Goal: Find specific page/section: Find specific page/section

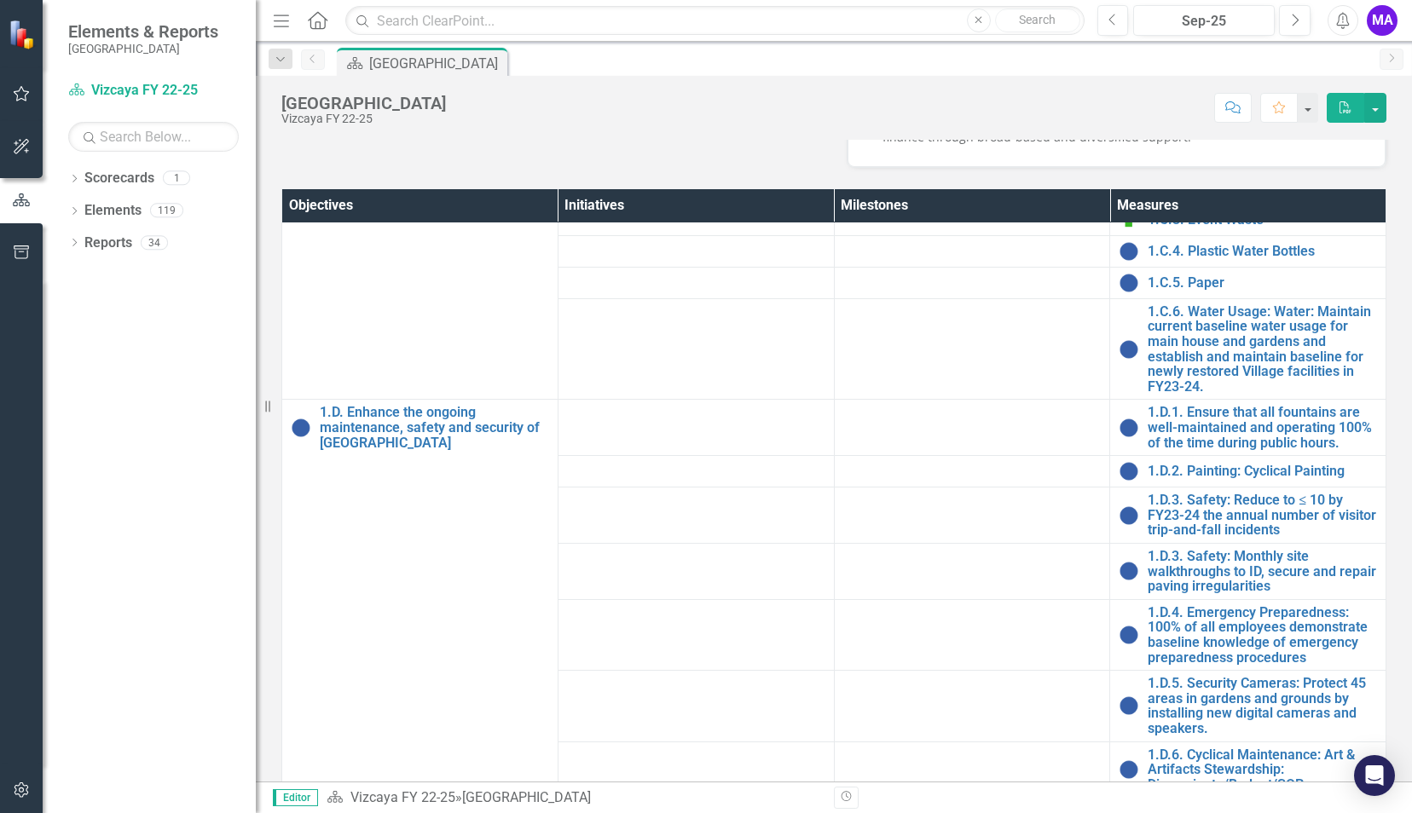
scroll to position [682, 0]
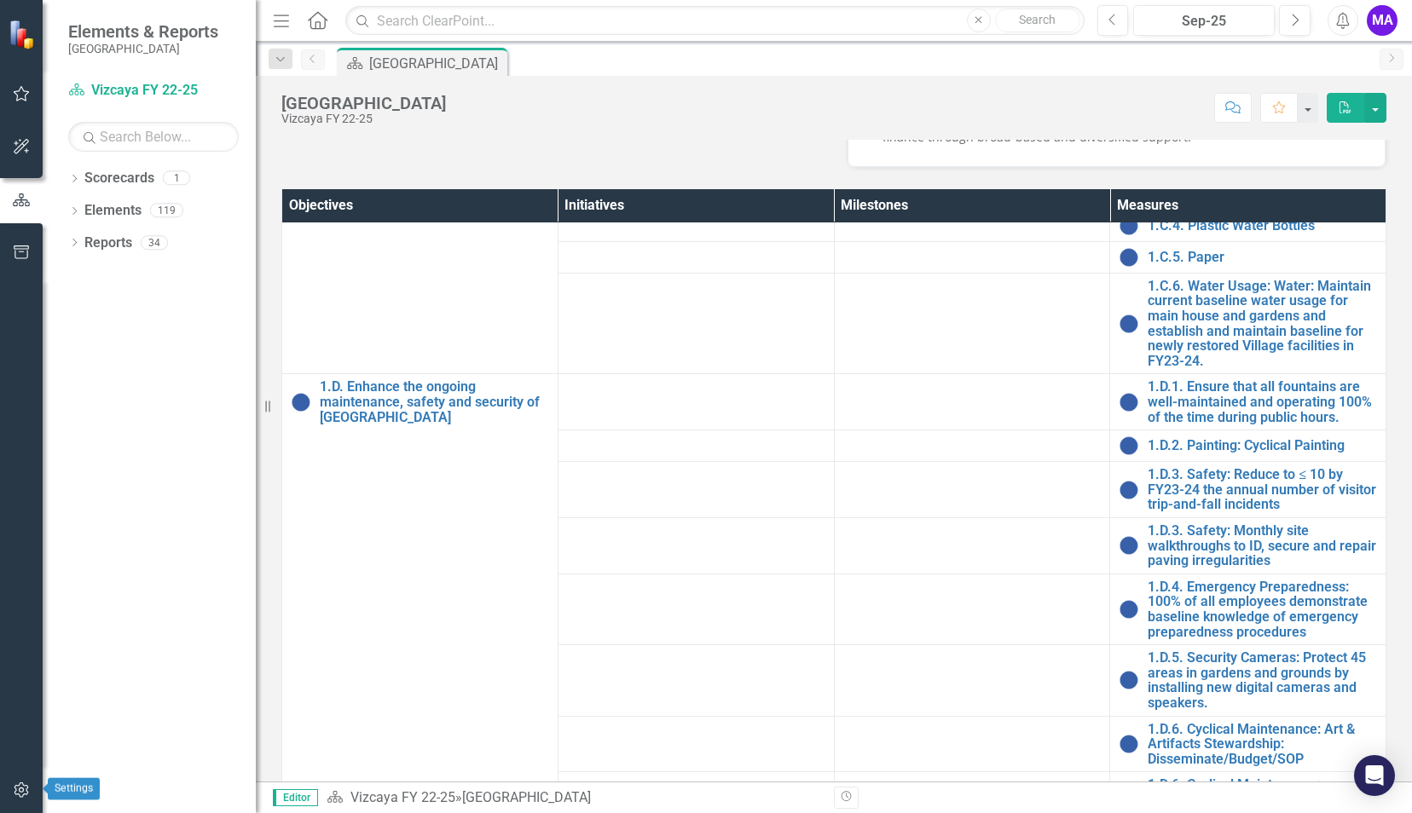
click at [13, 789] on icon "button" at bounding box center [22, 790] width 18 height 14
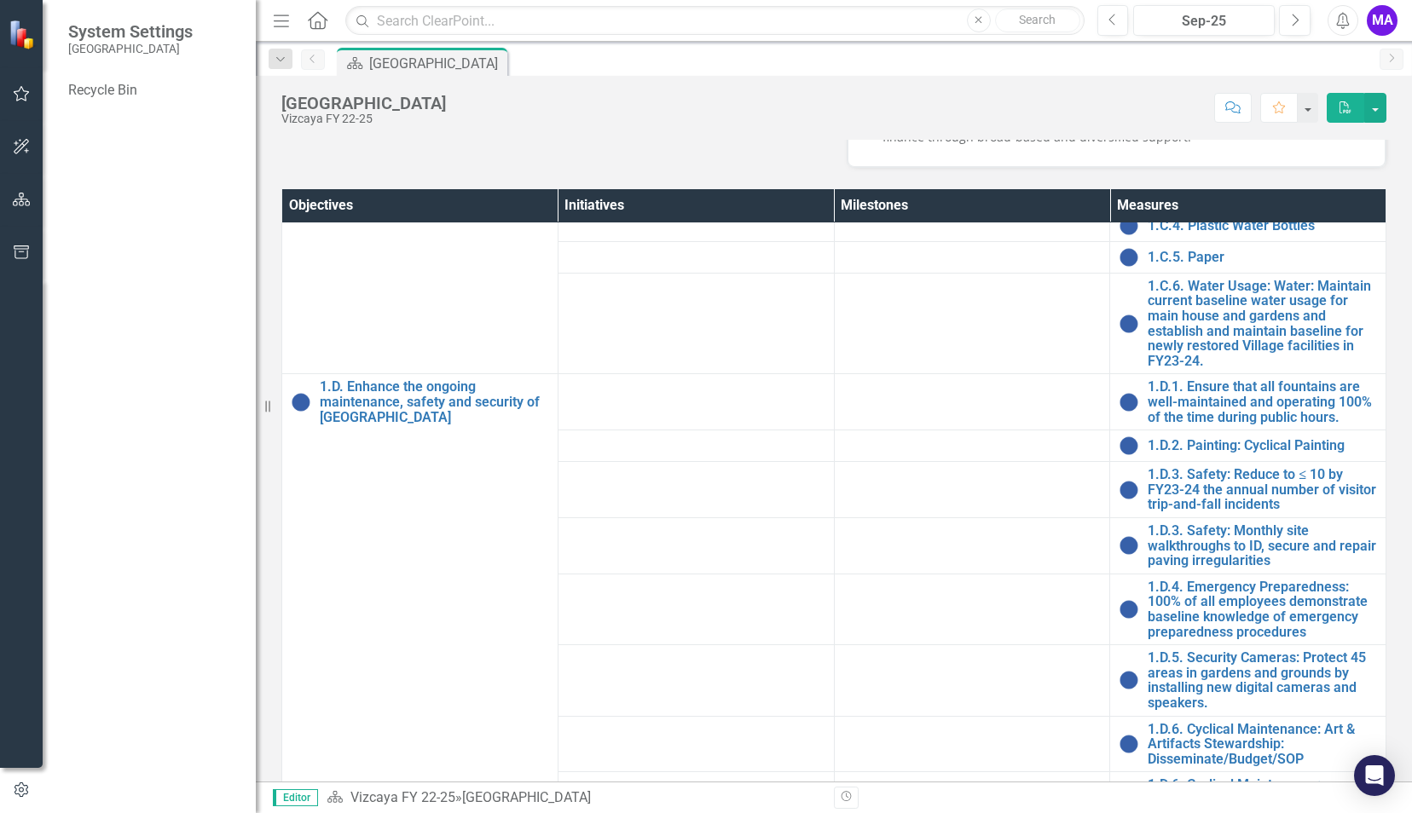
click at [23, 36] on img at bounding box center [23, 34] width 32 height 32
click at [20, 199] on icon "button" at bounding box center [22, 200] width 18 height 14
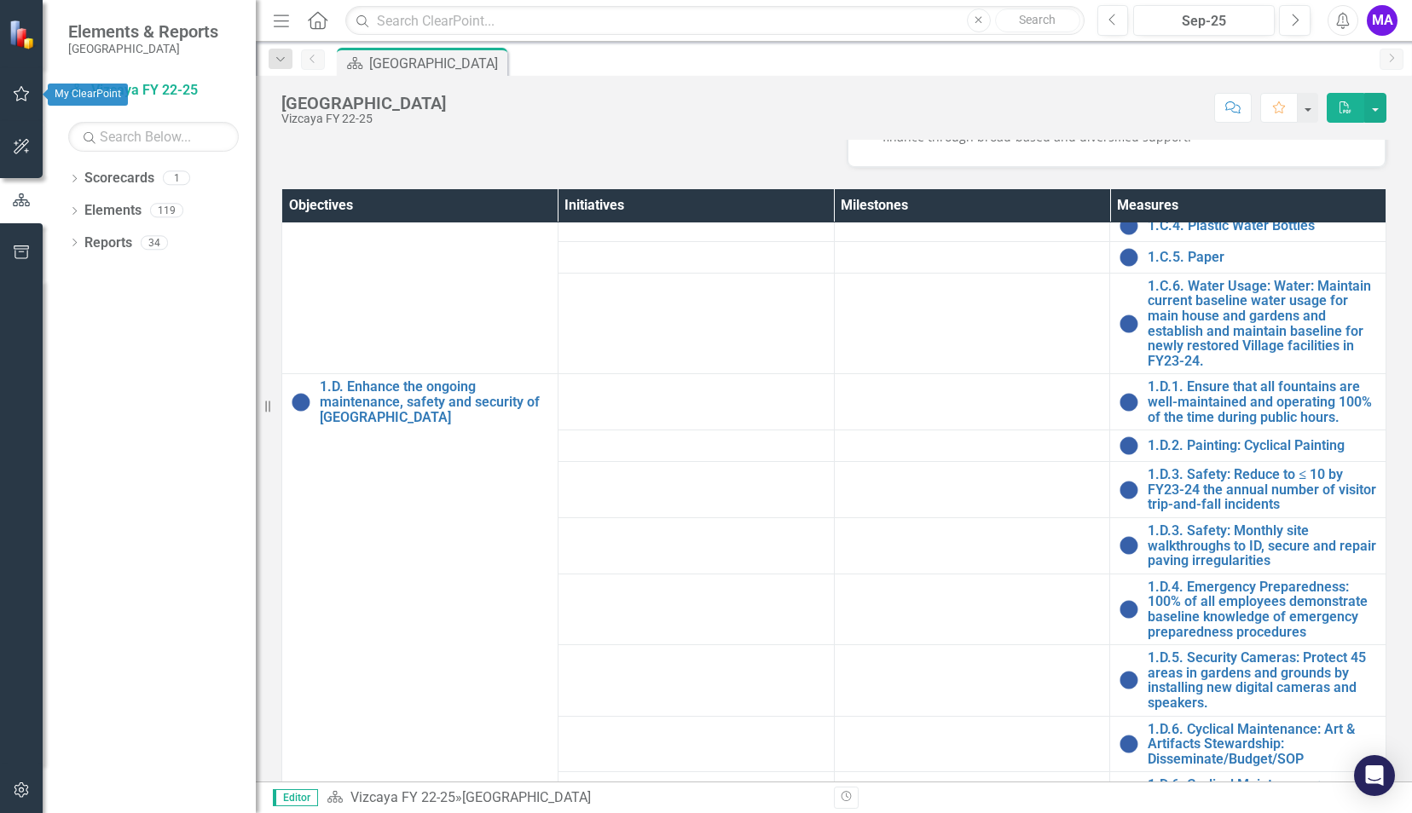
click at [25, 85] on button "button" at bounding box center [22, 95] width 38 height 36
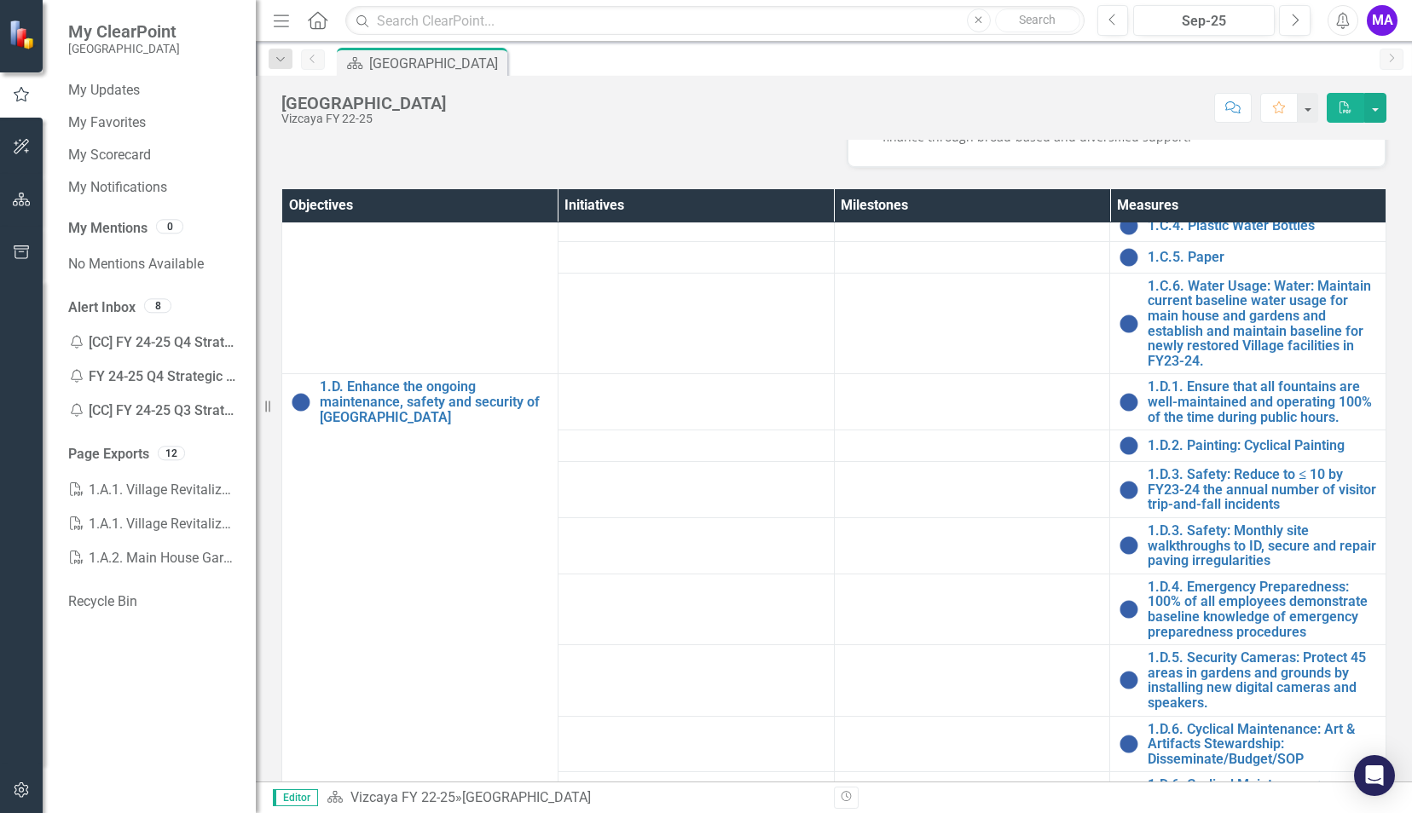
click at [314, 17] on icon "Home" at bounding box center [317, 20] width 22 height 18
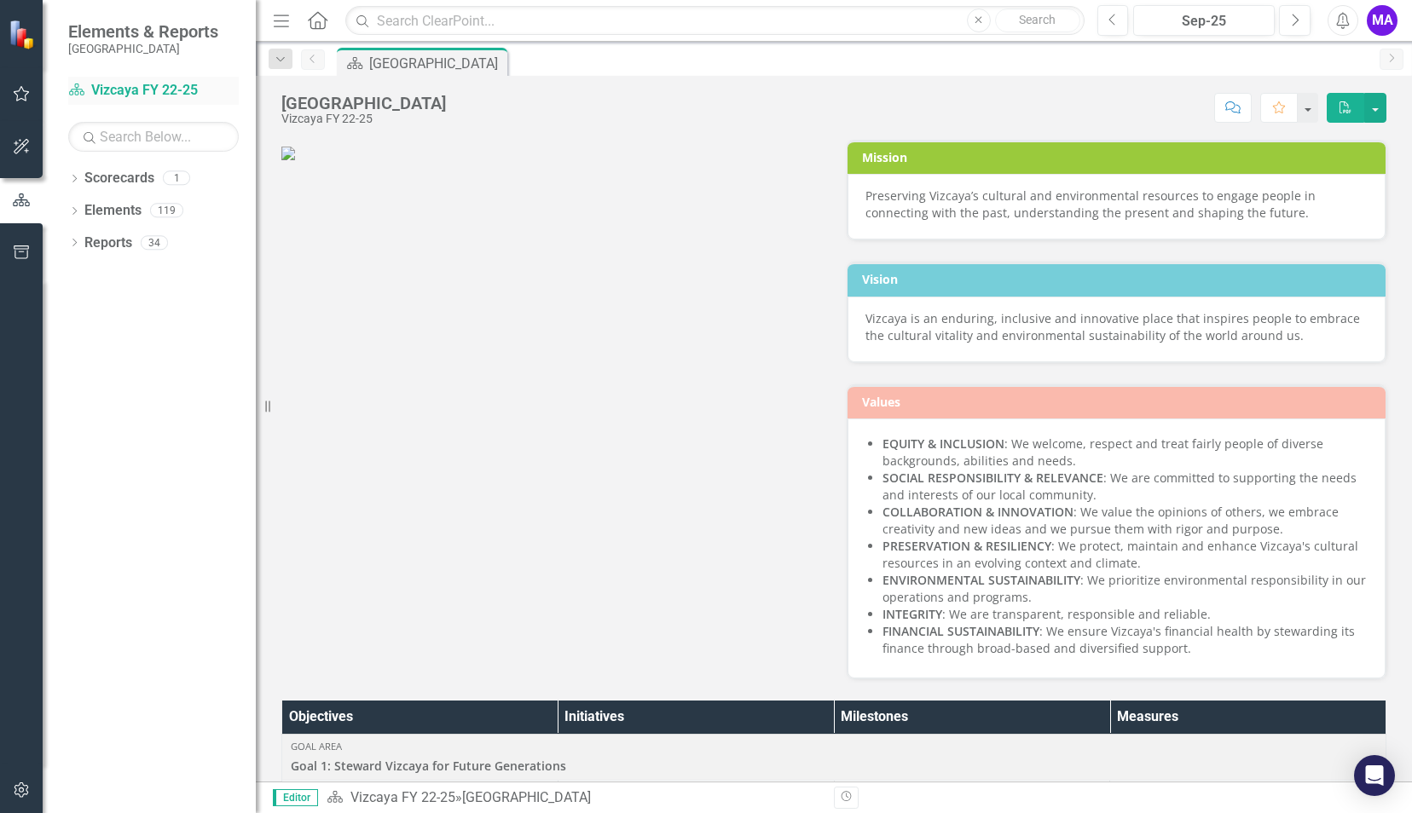
click at [153, 90] on link "Scorecard Vizcaya FY 22-25" at bounding box center [153, 91] width 170 height 20
click at [20, 99] on icon "button" at bounding box center [22, 93] width 16 height 15
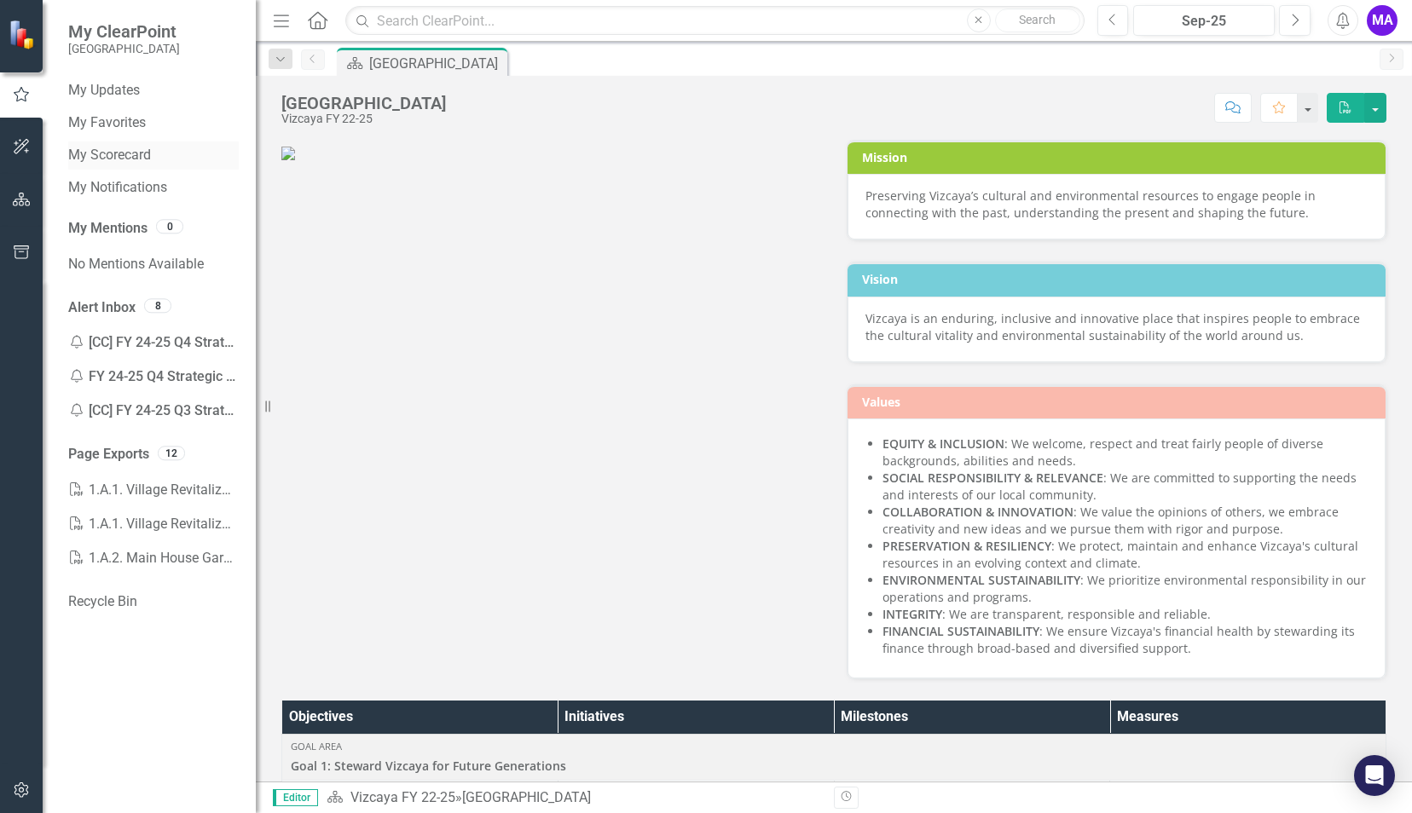
click at [147, 159] on link "My Scorecard" at bounding box center [153, 156] width 170 height 20
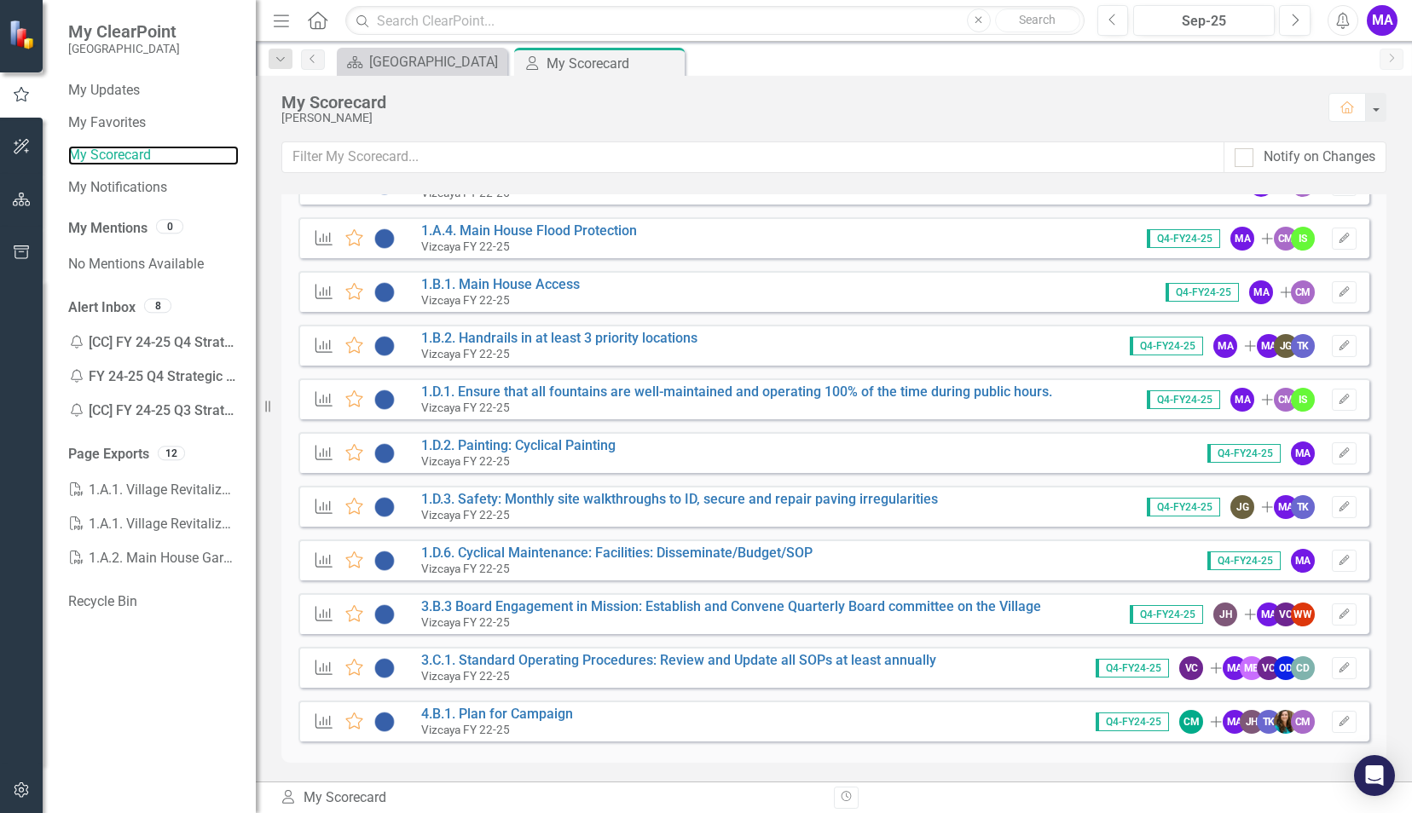
scroll to position [232, 0]
click at [27, 204] on icon "button" at bounding box center [22, 200] width 18 height 14
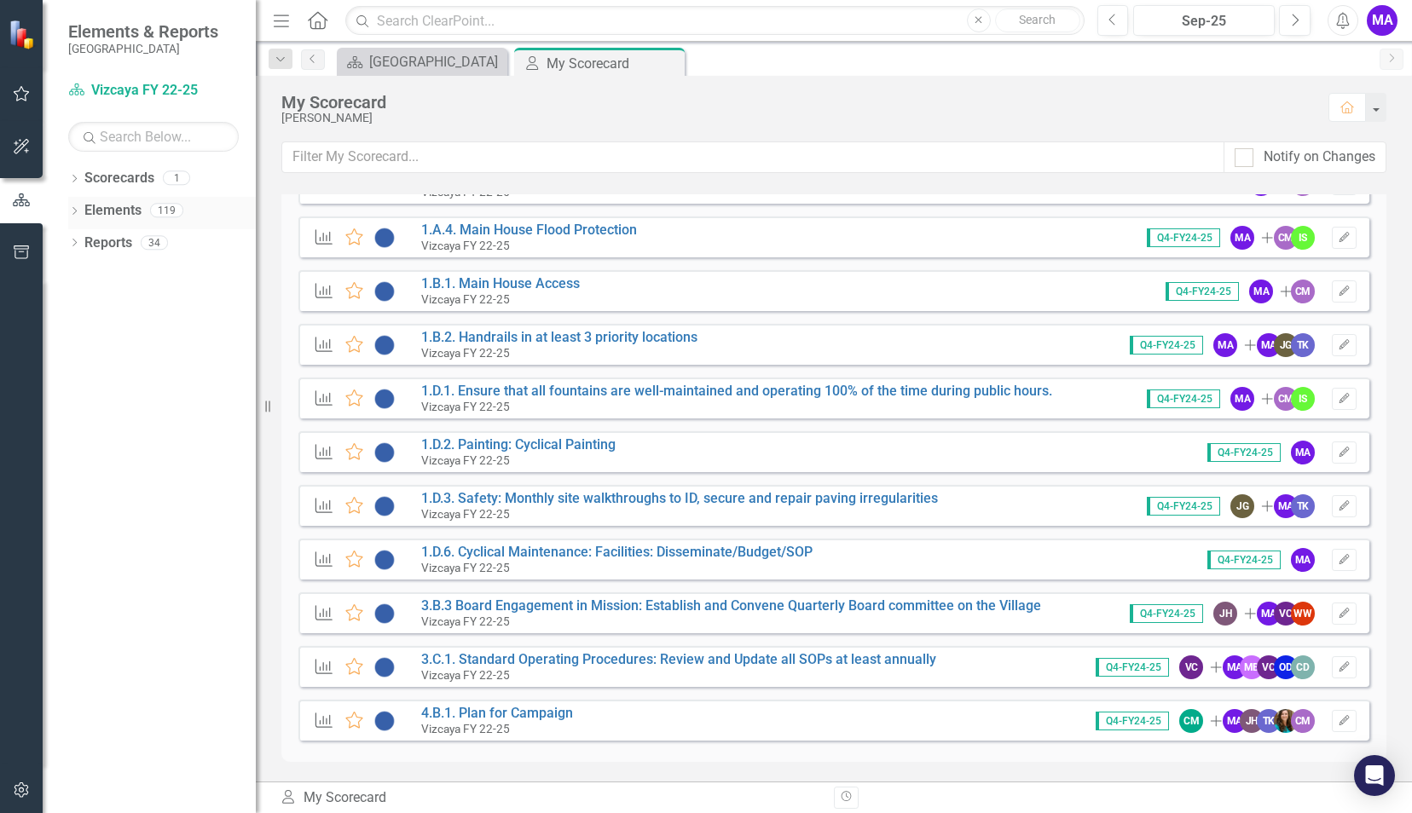
click at [123, 207] on link "Elements" at bounding box center [112, 211] width 57 height 20
